Goal: Task Accomplishment & Management: Manage account settings

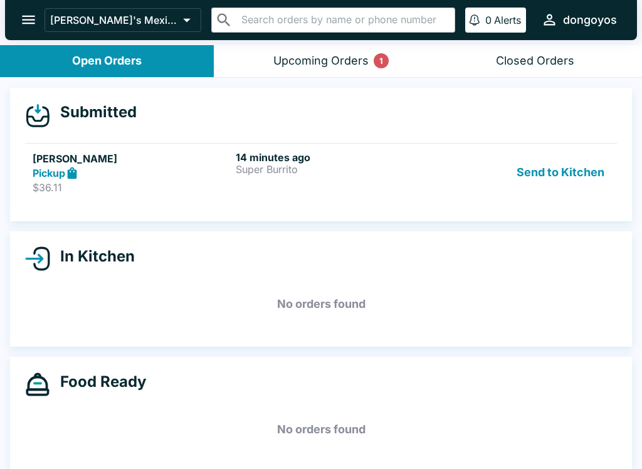
click at [258, 159] on h6 "14 minutes ago" at bounding box center [335, 157] width 198 height 13
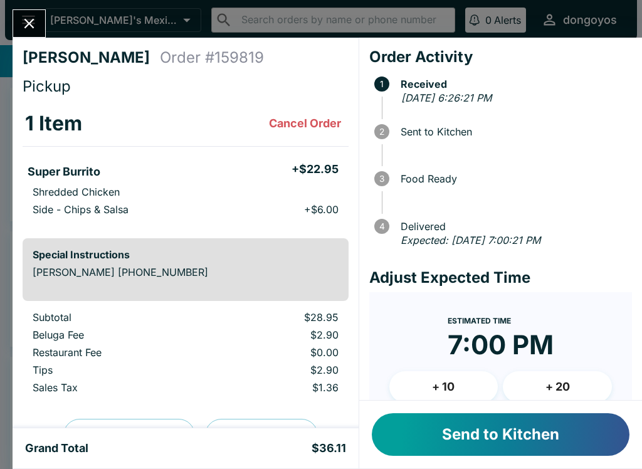
click at [554, 432] on button "Send to Kitchen" at bounding box center [501, 434] width 258 height 43
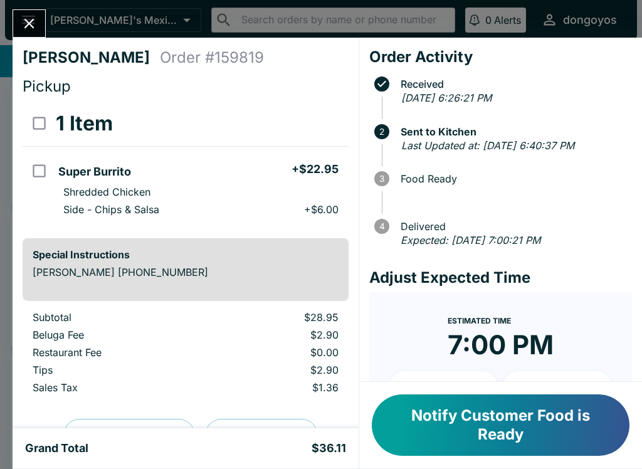
click at [27, 31] on icon "Close" at bounding box center [29, 23] width 17 height 17
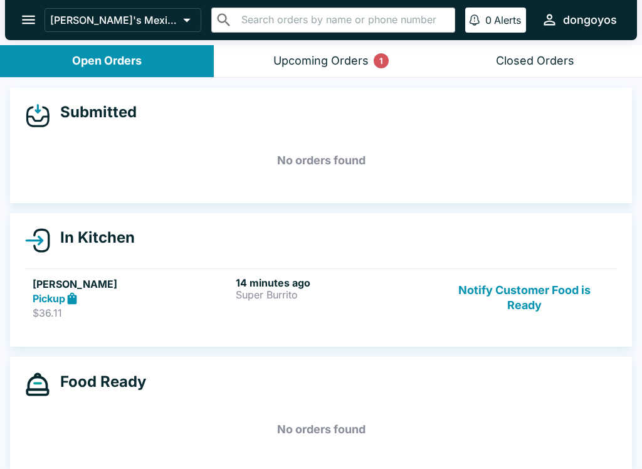
click at [336, 51] on button "Upcoming Orders 1" at bounding box center [321, 61] width 214 height 32
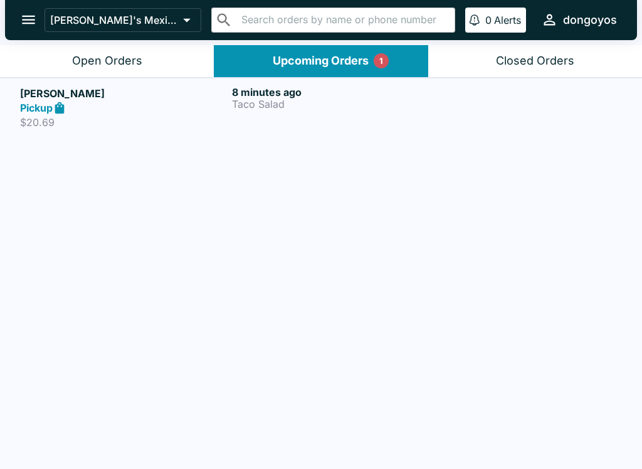
click at [329, 94] on h6 "8 minutes ago" at bounding box center [335, 92] width 207 height 13
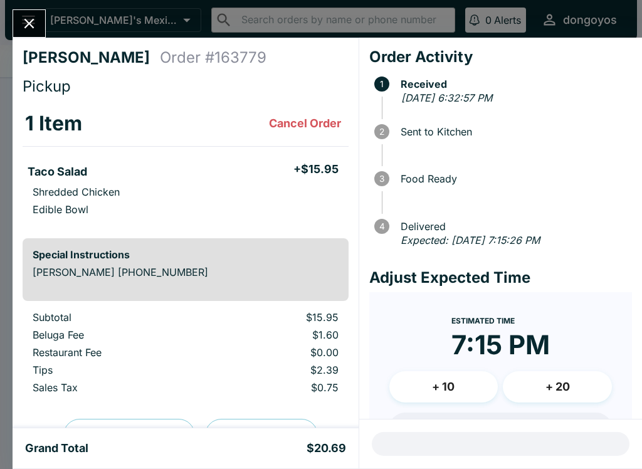
scroll to position [-2, 0]
click at [48, 14] on div "[PERSON_NAME] Order # 163779 Pickup 1 Item Cancel Order Taco Salad + $15.95 Shr…" at bounding box center [321, 234] width 642 height 469
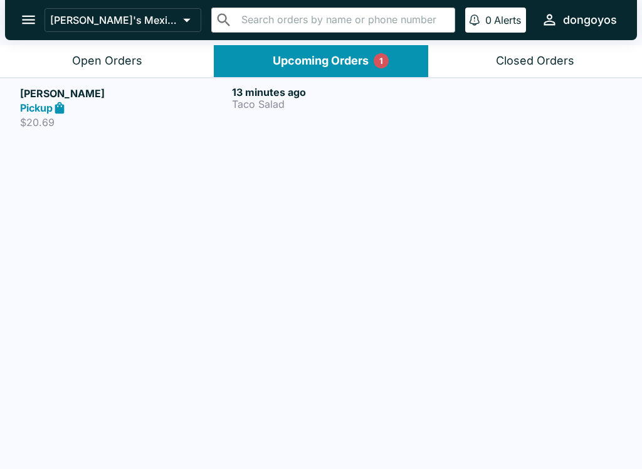
scroll to position [2, 0]
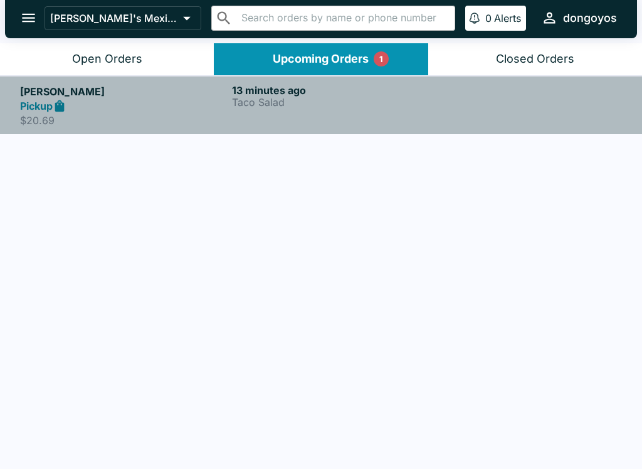
click at [246, 97] on p "Taco Salad" at bounding box center [335, 102] width 207 height 11
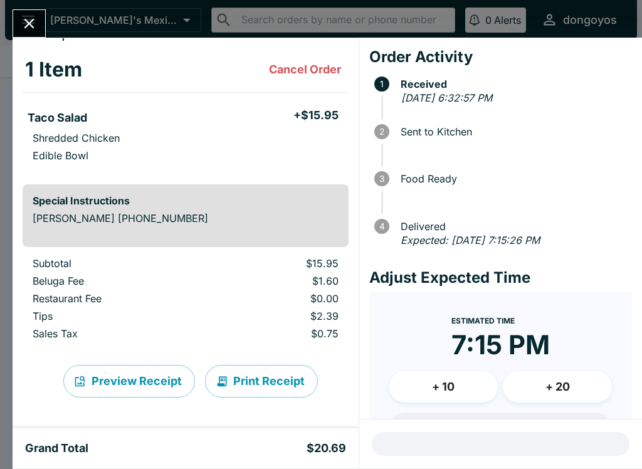
click at [51, 19] on div "[PERSON_NAME] Order # 163779 Pickup 1 Item Cancel Order Taco Salad + $15.95 Shr…" at bounding box center [321, 234] width 642 height 469
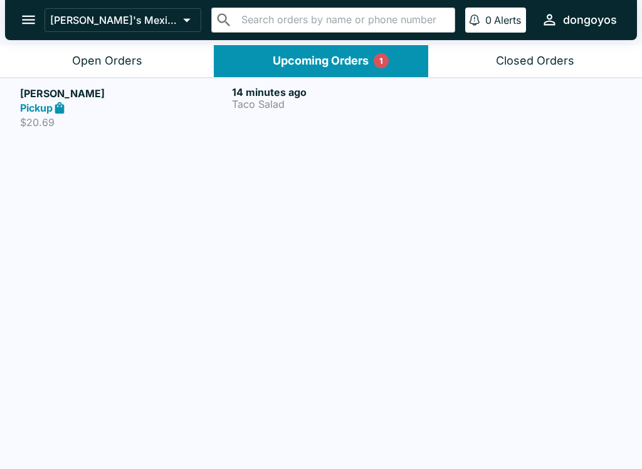
click at [51, 19] on p "[PERSON_NAME]'s Mexican Food" at bounding box center [114, 20] width 128 height 13
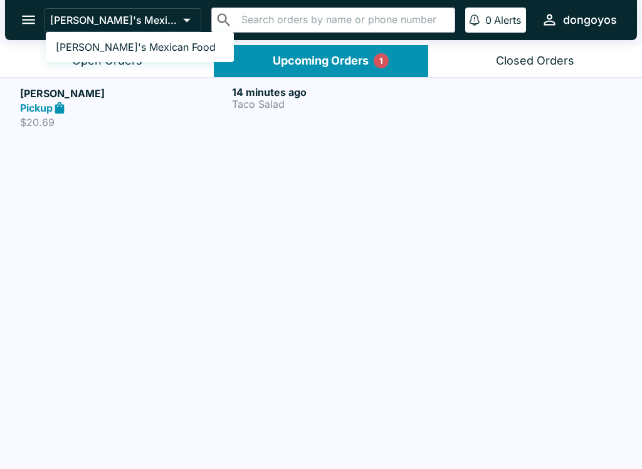
click at [128, 107] on div at bounding box center [321, 234] width 642 height 469
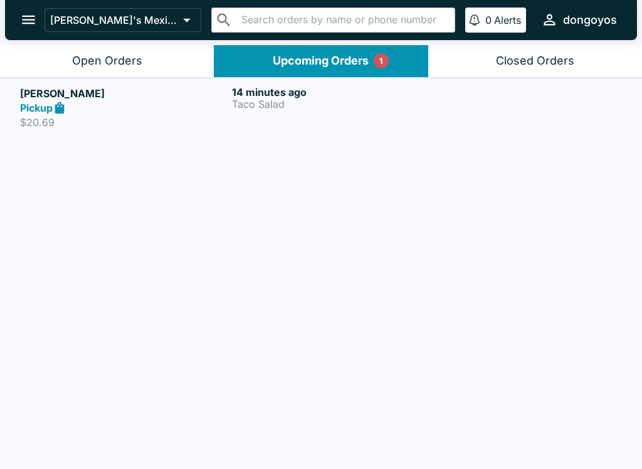
click at [117, 68] on button "Open Orders" at bounding box center [107, 61] width 214 height 32
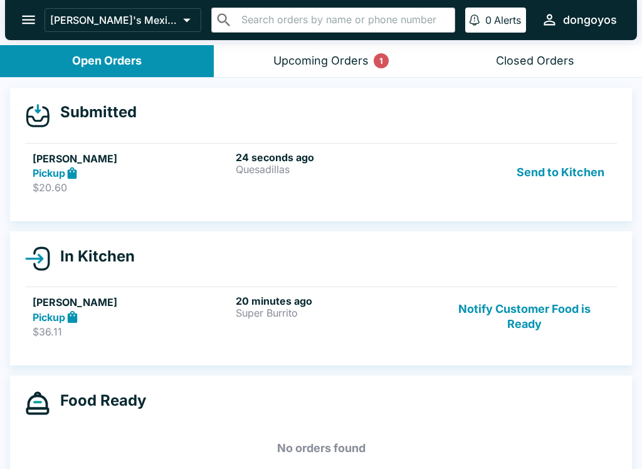
click at [532, 180] on button "Send to Kitchen" at bounding box center [561, 172] width 98 height 43
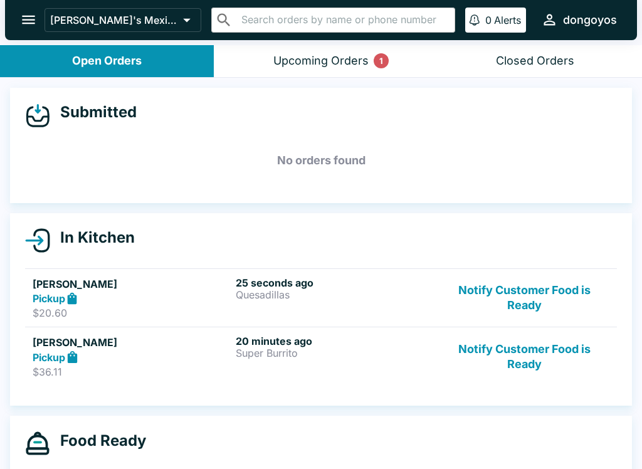
click at [351, 292] on p "Quesadillas" at bounding box center [335, 294] width 198 height 11
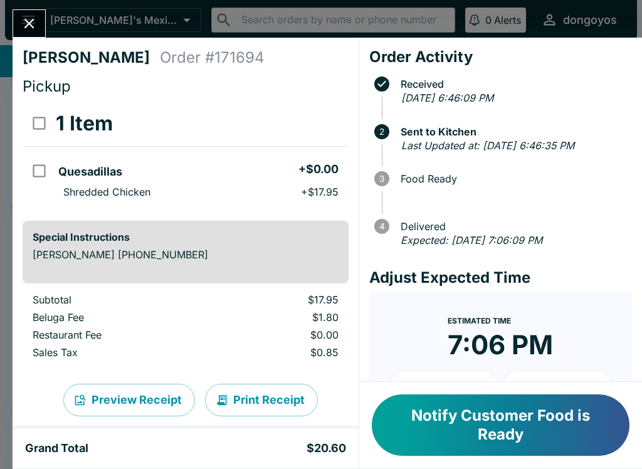
click at [34, 26] on icon "Close" at bounding box center [29, 23] width 17 height 17
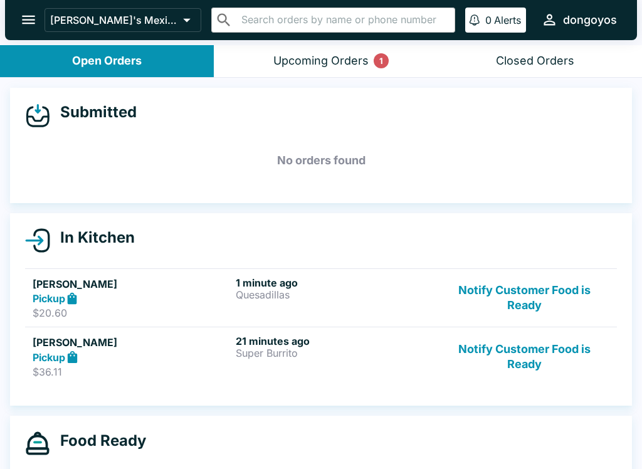
click at [171, 308] on p "$20.60" at bounding box center [132, 313] width 198 height 13
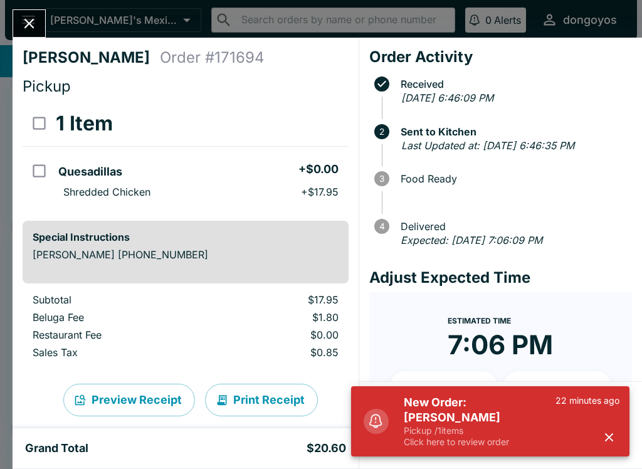
click at [497, 401] on h5 "New Order: [PERSON_NAME]" at bounding box center [480, 410] width 152 height 30
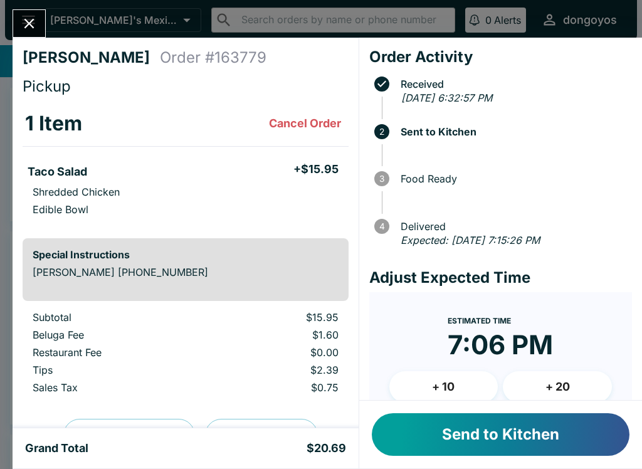
click at [546, 441] on button "Send to Kitchen" at bounding box center [501, 434] width 258 height 43
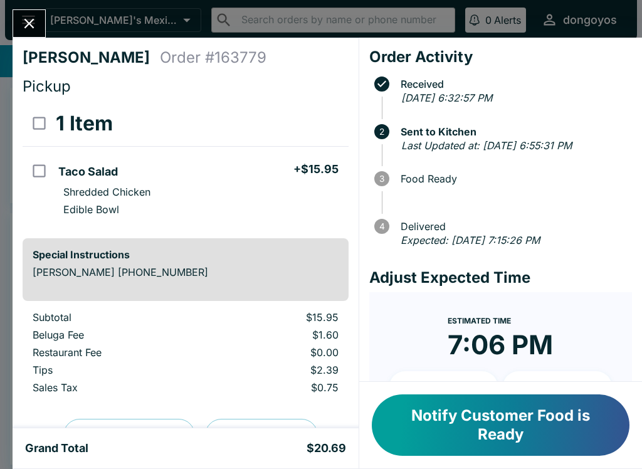
click at [510, 433] on button "Notify Customer Food is Ready" at bounding box center [501, 424] width 258 height 61
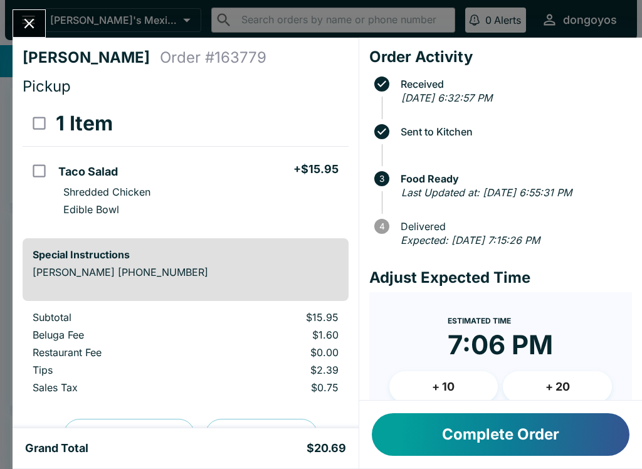
click at [24, 11] on button "Close" at bounding box center [29, 23] width 32 height 27
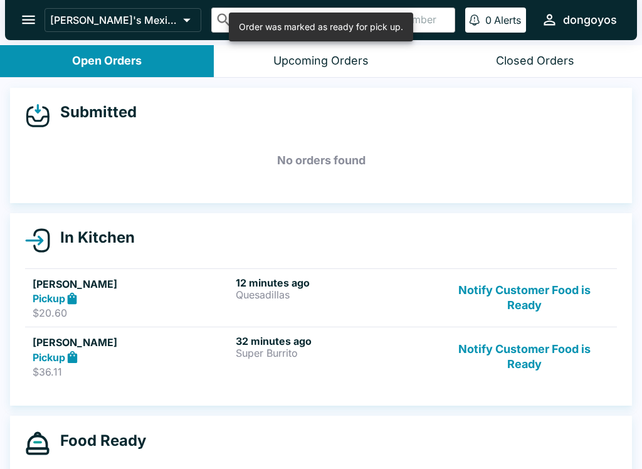
click at [542, 294] on button "Notify Customer Food is Ready" at bounding box center [525, 298] width 170 height 43
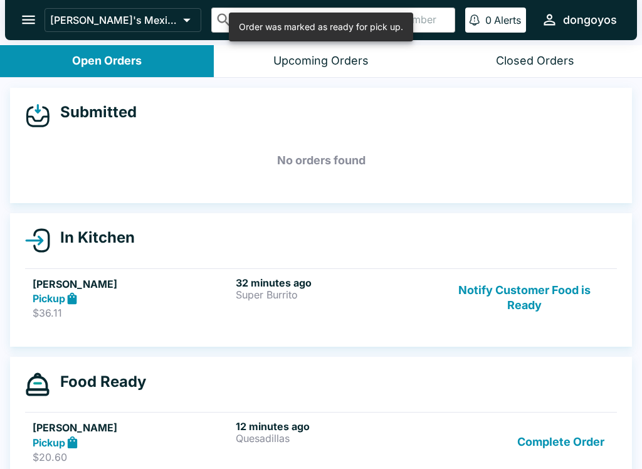
click at [524, 303] on button "Notify Customer Food is Ready" at bounding box center [525, 298] width 170 height 43
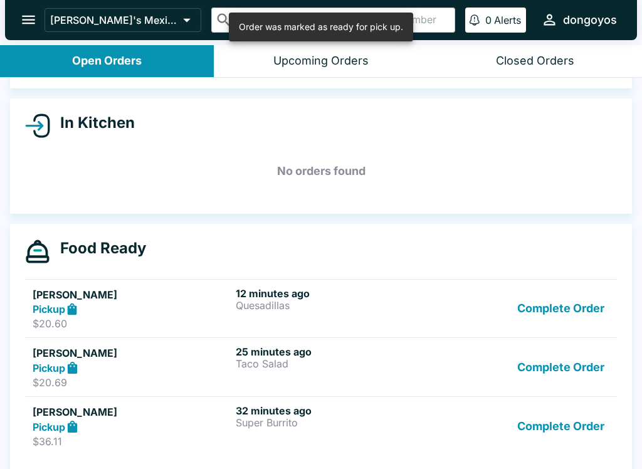
scroll to position [122, 0]
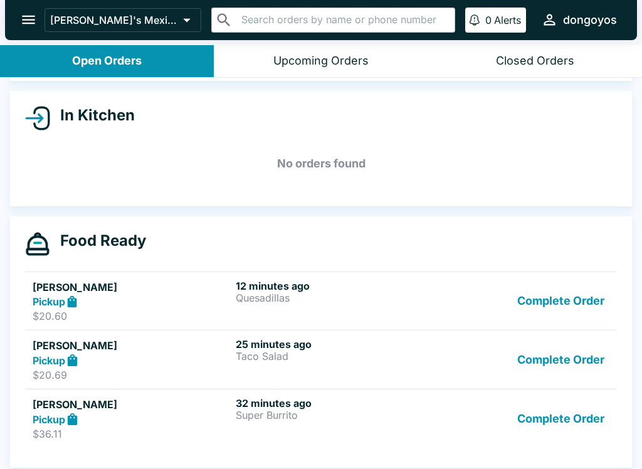
click at [272, 373] on div "25 minutes ago Taco Salad" at bounding box center [335, 359] width 198 height 43
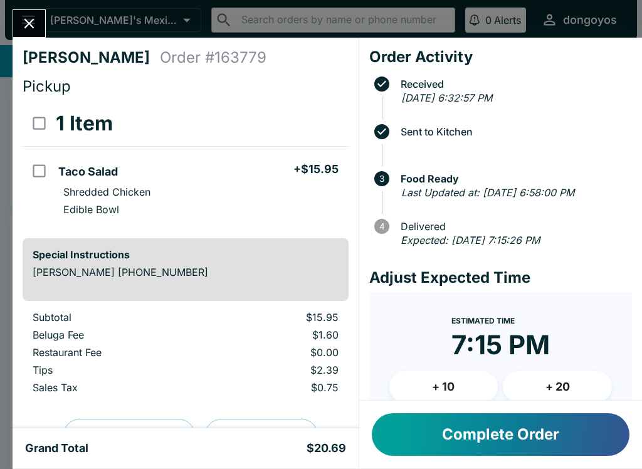
click at [466, 438] on button "Complete Order" at bounding box center [501, 434] width 258 height 43
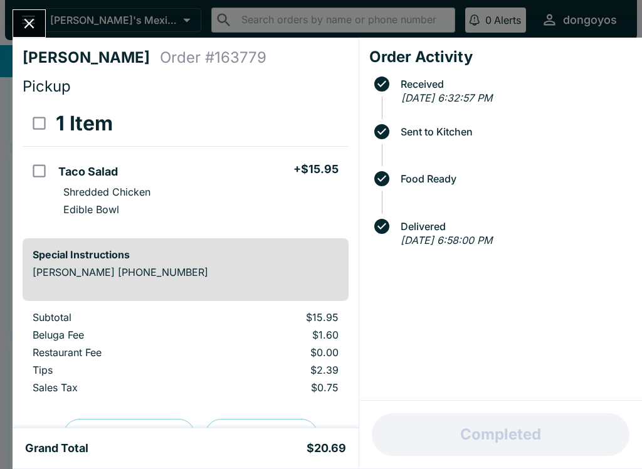
click at [24, 31] on icon "Close" at bounding box center [29, 23] width 17 height 17
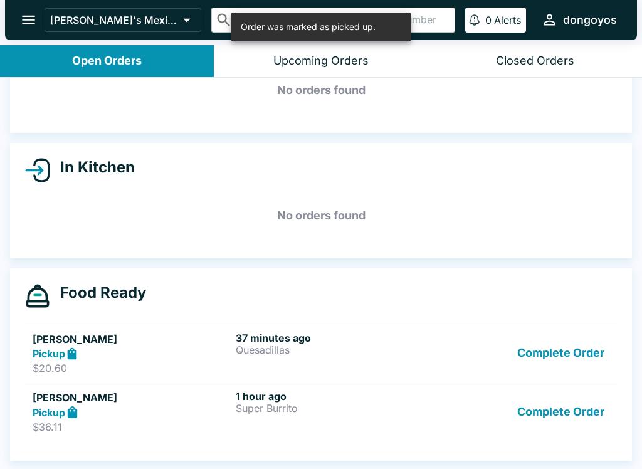
scroll to position [70, 0]
click at [578, 414] on button "Complete Order" at bounding box center [560, 411] width 97 height 43
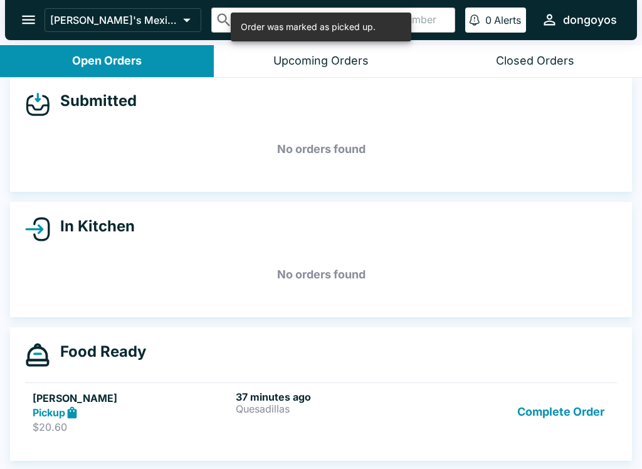
click at [570, 391] on button "Complete Order" at bounding box center [560, 412] width 97 height 43
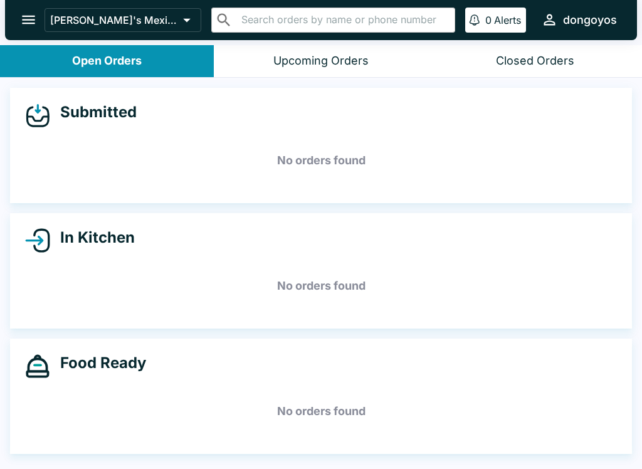
click at [28, 13] on icon "open drawer" at bounding box center [28, 19] width 17 height 17
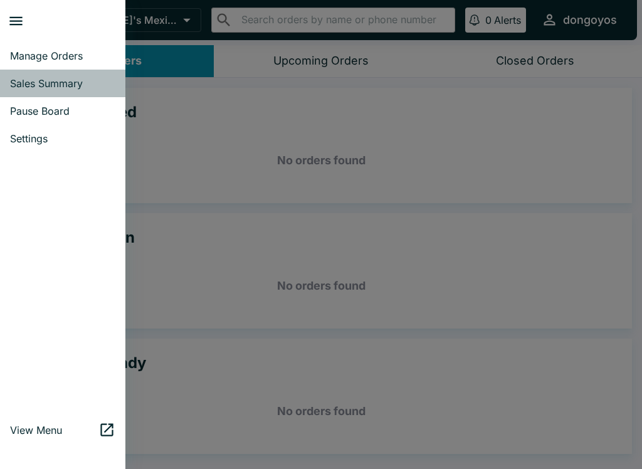
click at [60, 82] on span "Sales Summary" at bounding box center [62, 83] width 105 height 13
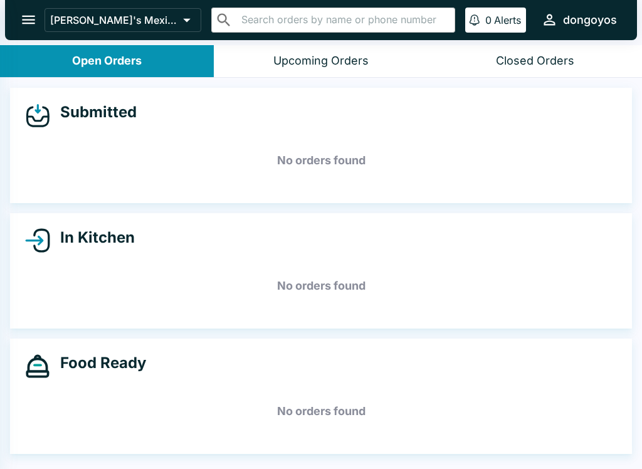
select select "03:00"
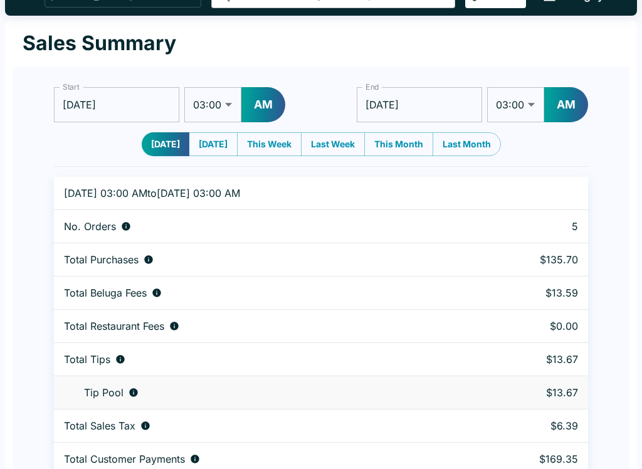
scroll to position [38, 0]
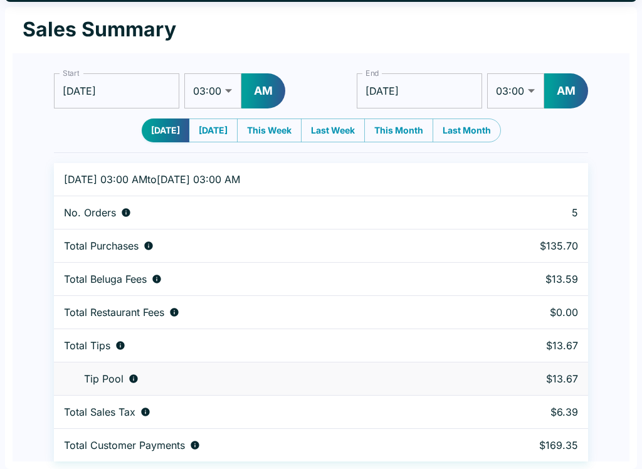
click at [396, 359] on td "Total Tips" at bounding box center [259, 345] width 411 height 33
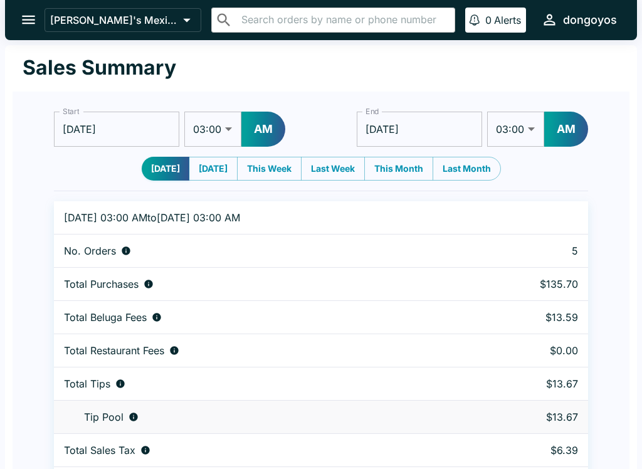
click at [30, 19] on icon "open drawer" at bounding box center [28, 19] width 17 height 17
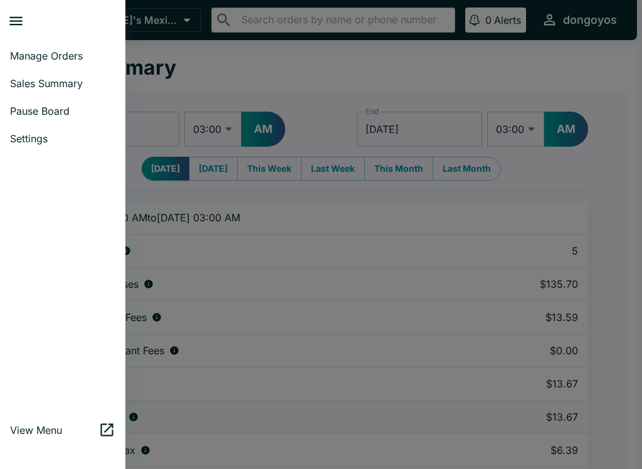
click at [37, 65] on link "Manage Orders" at bounding box center [62, 56] width 125 height 28
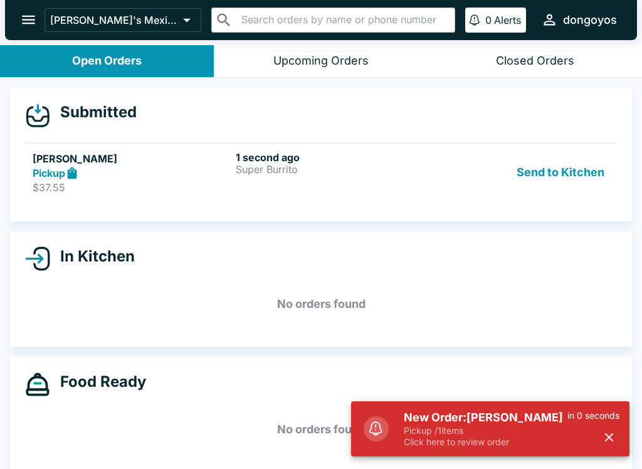
click at [309, 172] on p "Super Burrito" at bounding box center [335, 169] width 198 height 11
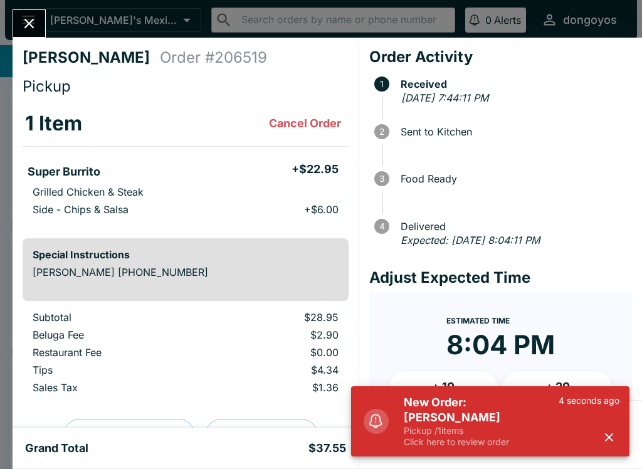
click at [608, 436] on icon "button" at bounding box center [609, 437] width 8 height 8
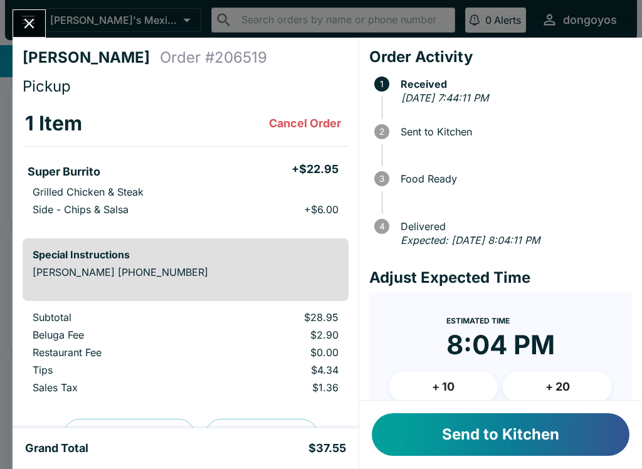
click at [528, 435] on button "Send to Kitchen" at bounding box center [501, 434] width 258 height 43
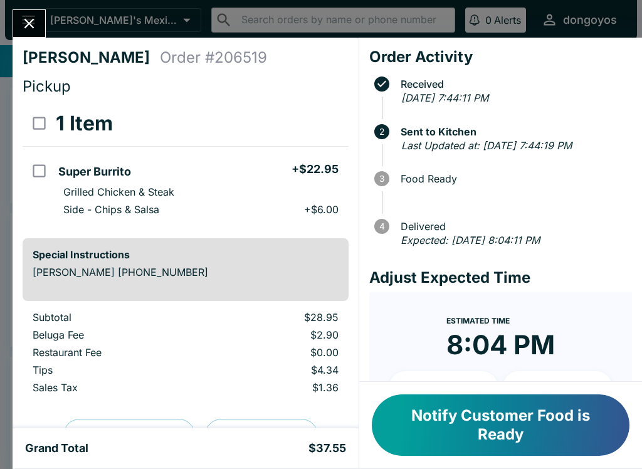
click at [534, 435] on button "Notify Customer Food is Ready" at bounding box center [501, 424] width 258 height 61
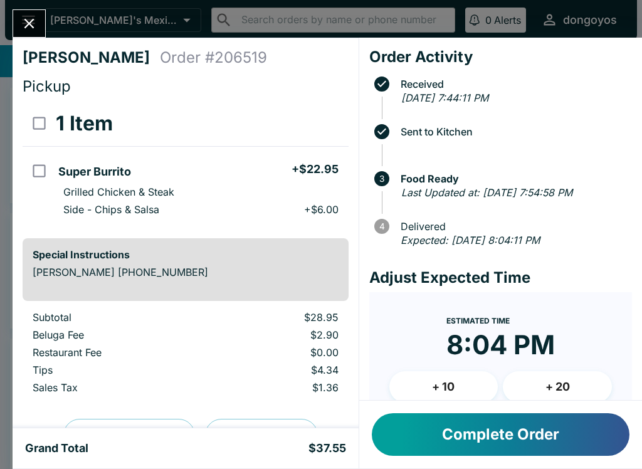
click at [516, 438] on button "Complete Order" at bounding box center [501, 434] width 258 height 43
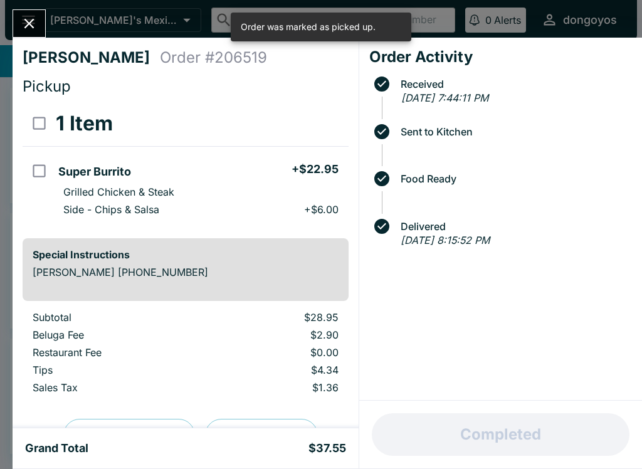
click at [23, 24] on icon "Close" at bounding box center [29, 23] width 17 height 17
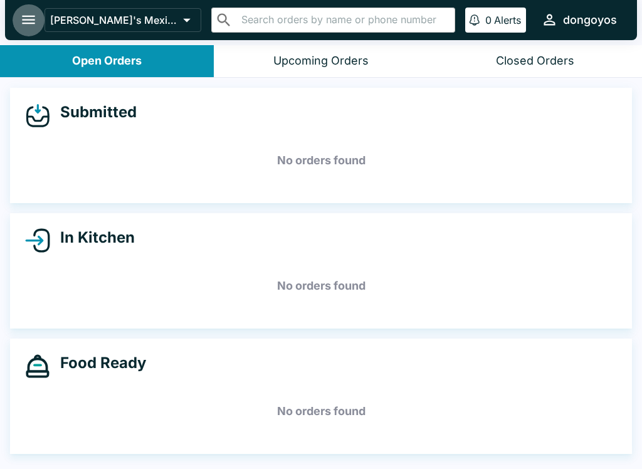
click at [20, 27] on icon "open drawer" at bounding box center [28, 19] width 17 height 17
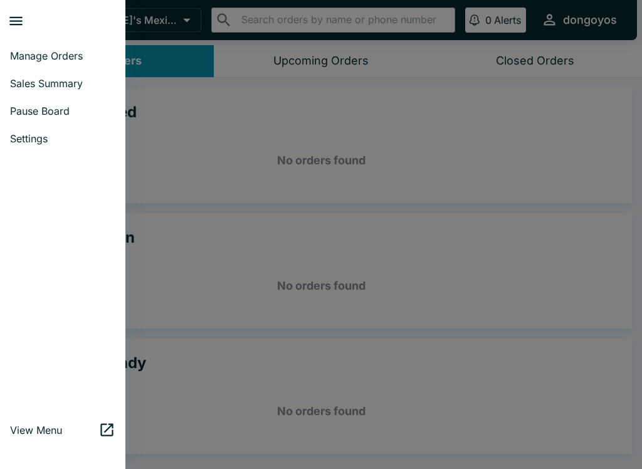
click at [68, 83] on span "Sales Summary" at bounding box center [62, 83] width 105 height 13
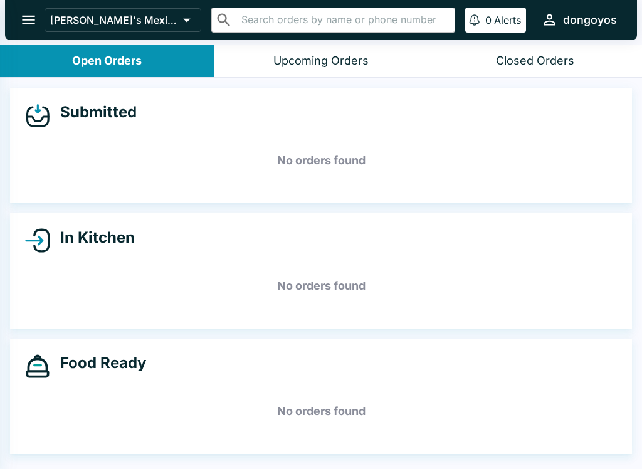
select select "03:00"
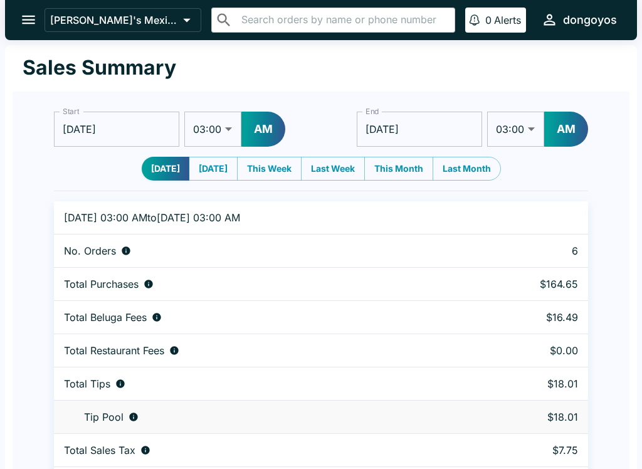
click at [33, 16] on icon "open drawer" at bounding box center [28, 20] width 13 height 9
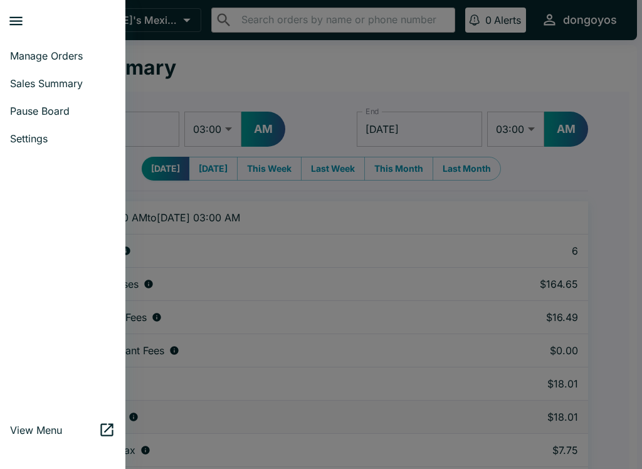
click at [62, 53] on span "Manage Orders" at bounding box center [62, 56] width 105 height 13
